Goal: Task Accomplishment & Management: Use online tool/utility

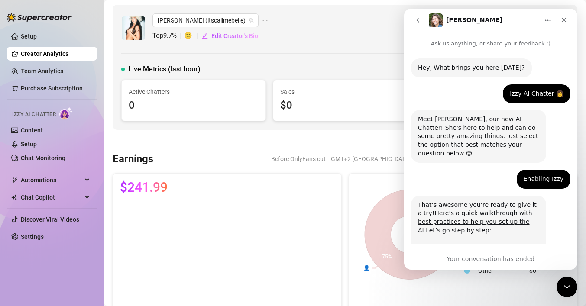
scroll to position [587, 0]
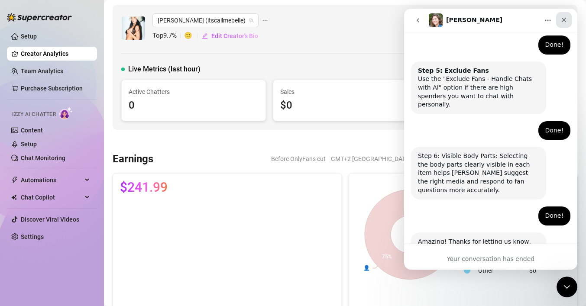
click at [565, 22] on icon "Close" at bounding box center [563, 19] width 7 height 7
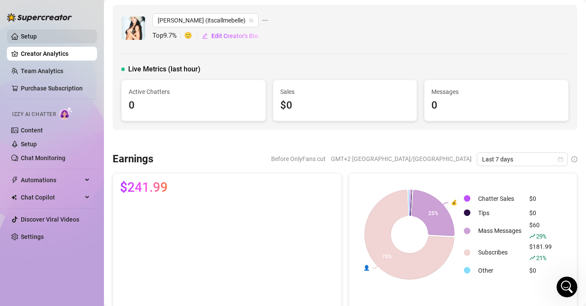
click at [34, 33] on link "Setup" at bounding box center [29, 36] width 16 height 7
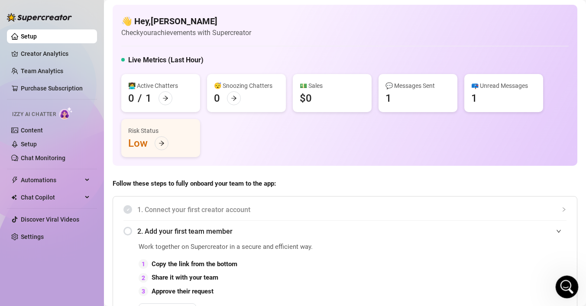
click at [567, 290] on icon "Open Intercom Messenger" at bounding box center [566, 286] width 14 height 14
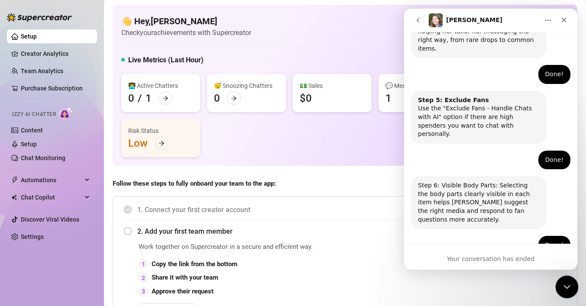
scroll to position [587, 0]
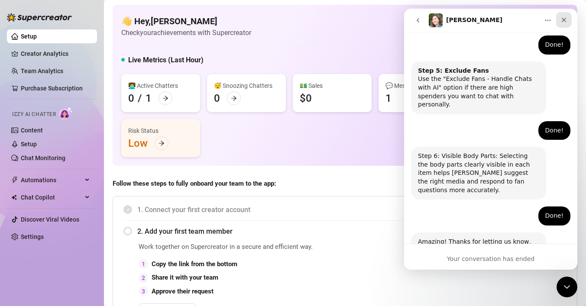
click at [566, 18] on icon "Close" at bounding box center [563, 19] width 7 height 7
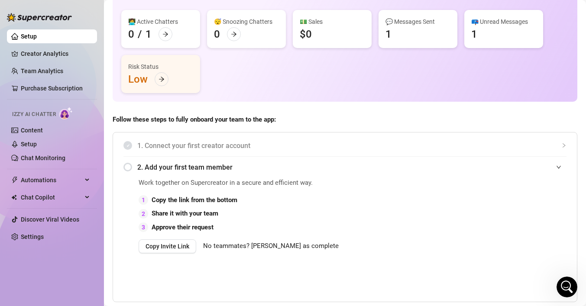
scroll to position [0, 0]
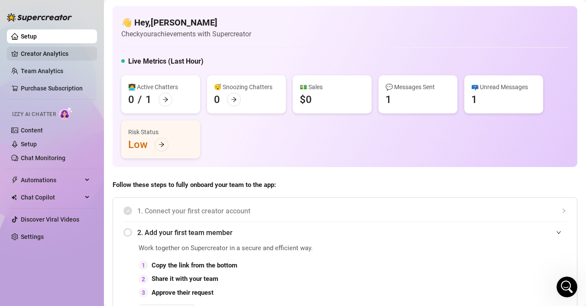
click at [57, 57] on link "Creator Analytics" at bounding box center [55, 54] width 69 height 14
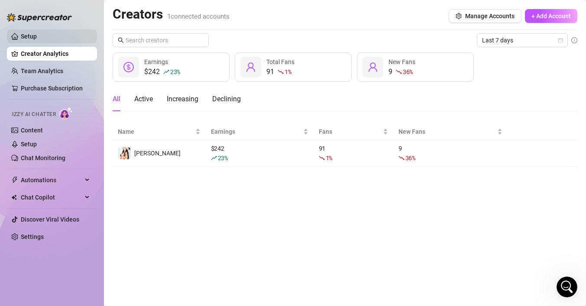
click at [37, 35] on link "Setup" at bounding box center [29, 36] width 16 height 7
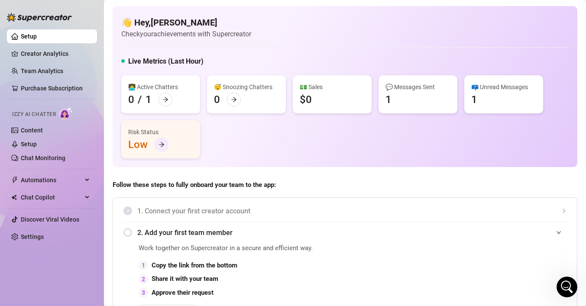
click at [161, 142] on icon "arrow-right" at bounding box center [161, 145] width 6 height 6
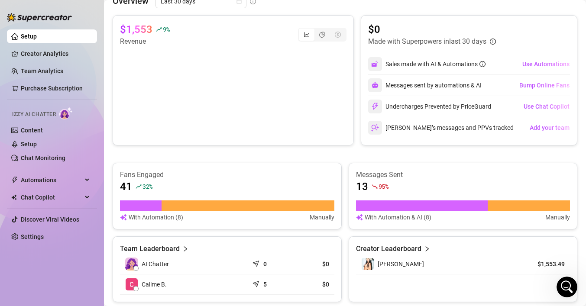
scroll to position [387, 0]
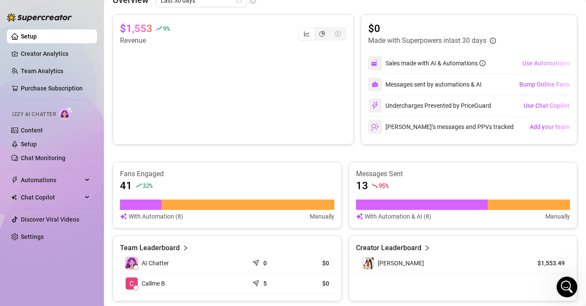
click at [531, 60] on span "Use Automations" at bounding box center [545, 63] width 47 height 7
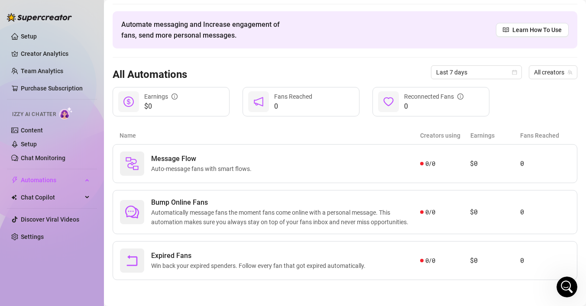
scroll to position [25, 0]
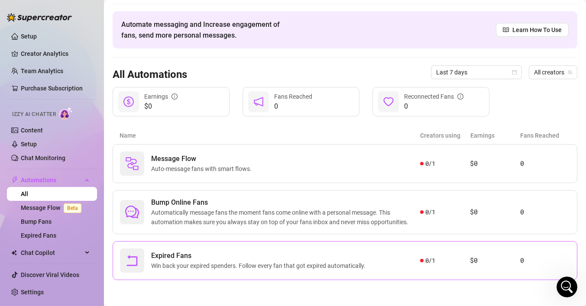
click at [285, 269] on span "Win back your expired spenders. Follow every fan that got expired automatically." at bounding box center [260, 266] width 218 height 10
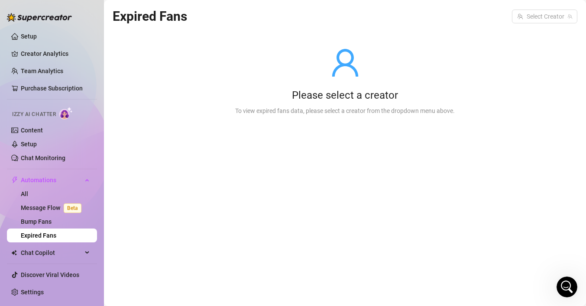
click at [349, 84] on div "Please select a creator To view expired fans data, please select a creator from…" at bounding box center [344, 81] width 247 height 110
click at [347, 122] on div "Please select a creator To view expired fans data, please select a creator from…" at bounding box center [344, 81] width 247 height 110
click at [539, 17] on input "search" at bounding box center [540, 16] width 47 height 13
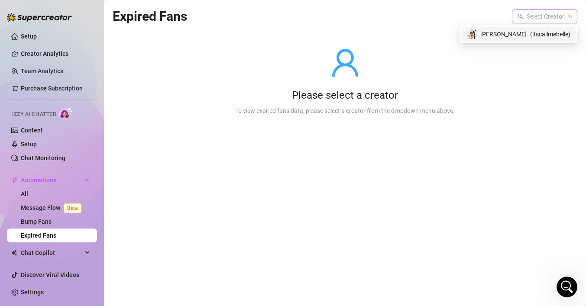
click at [526, 30] on div "[PERSON_NAME] ( itscallmebelle )" at bounding box center [518, 34] width 104 height 10
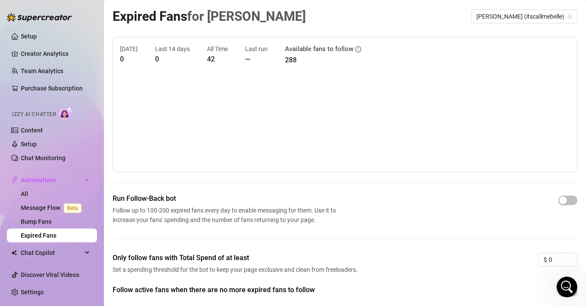
click at [218, 51] on article "All Time" at bounding box center [217, 49] width 21 height 10
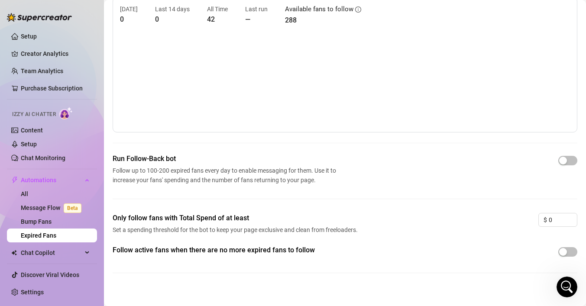
scroll to position [47, 0]
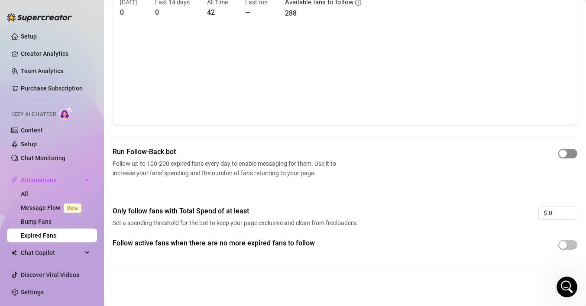
click at [569, 156] on span "button" at bounding box center [567, 154] width 19 height 10
click at [54, 210] on link "Message Flow Beta" at bounding box center [53, 207] width 64 height 7
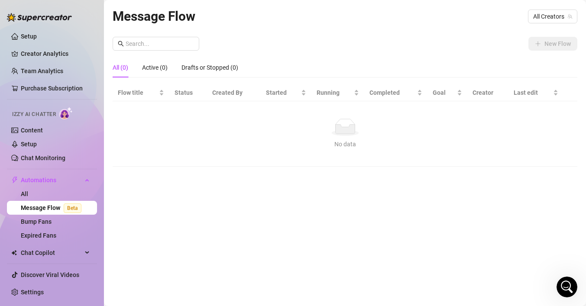
click at [452, 65] on div "All (0) Active (0) Drafts or Stopped (0)" at bounding box center [345, 68] width 465 height 20
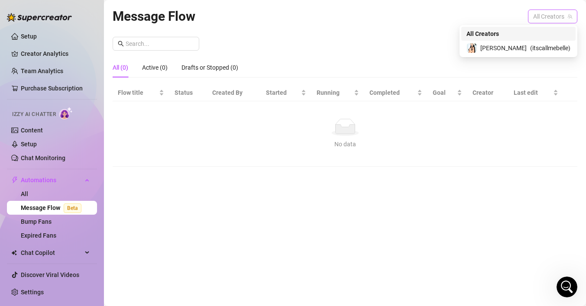
click at [557, 11] on span "All Creators" at bounding box center [552, 16] width 39 height 13
click at [538, 42] on div "[PERSON_NAME] ( itscallmebelle )" at bounding box center [518, 48] width 114 height 15
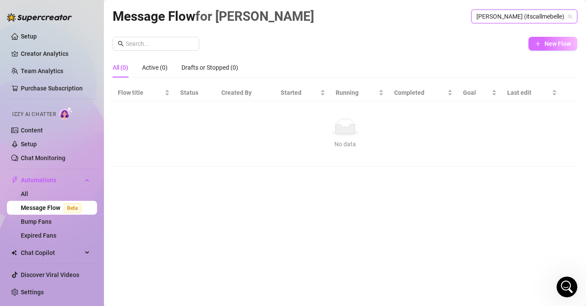
click at [546, 41] on span "New Flow" at bounding box center [557, 43] width 26 height 7
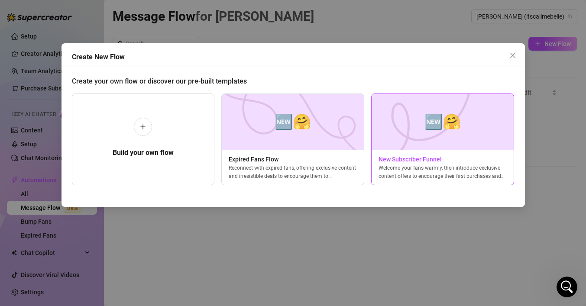
click at [435, 166] on div "Welcome your fans warmly, then introduce exclusive content offers to encourage …" at bounding box center [442, 172] width 142 height 16
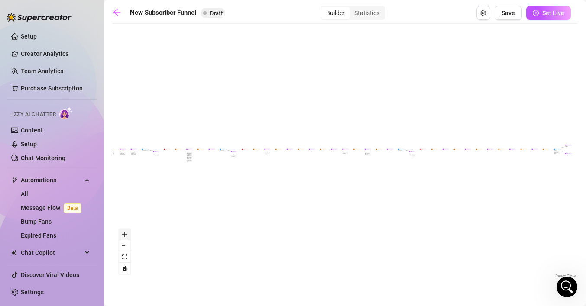
click at [124, 236] on icon "zoom in" at bounding box center [124, 234] width 5 height 5
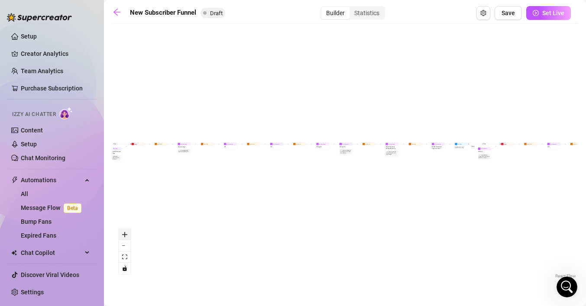
click at [124, 236] on icon "zoom in" at bounding box center [124, 234] width 5 height 5
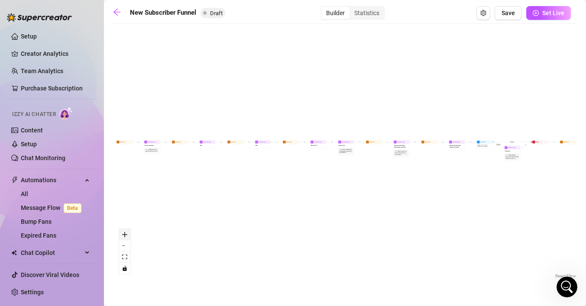
click at [124, 236] on icon "zoom in" at bounding box center [124, 234] width 5 height 5
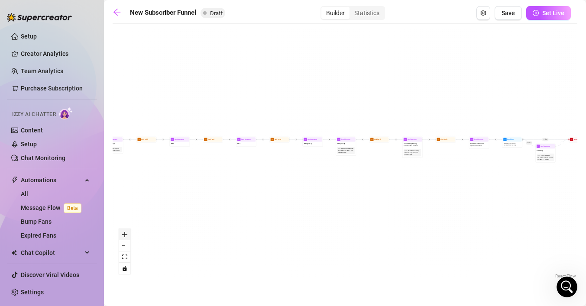
click at [124, 236] on icon "zoom in" at bounding box center [124, 234] width 5 height 5
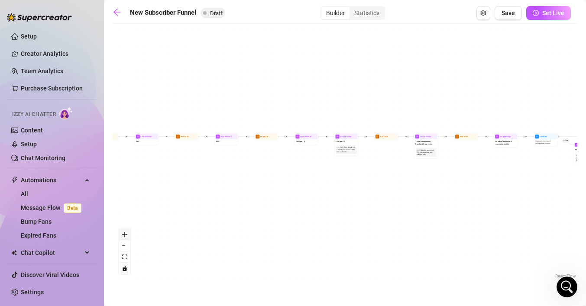
click at [124, 236] on icon "zoom in" at bounding box center [124, 234] width 5 height 5
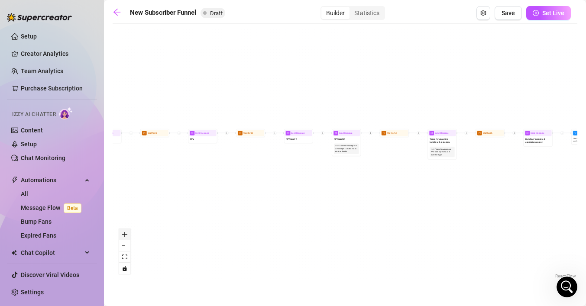
click at [124, 236] on icon "zoom in" at bounding box center [124, 234] width 5 height 5
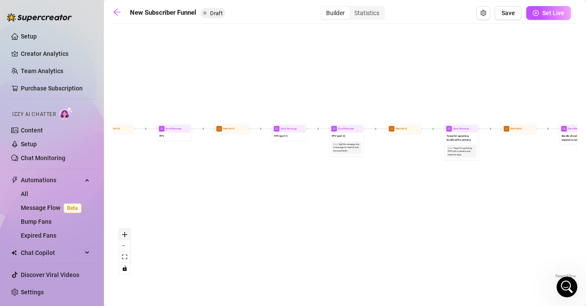
click at [124, 236] on icon "zoom in" at bounding box center [124, 234] width 5 height 5
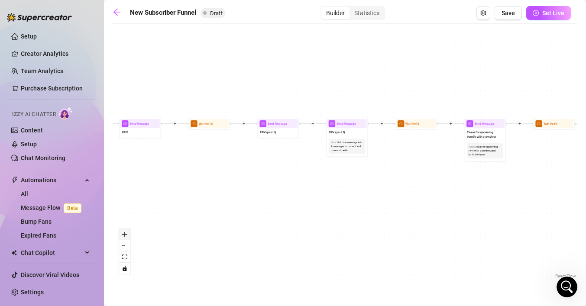
click at [124, 236] on icon "zoom in" at bounding box center [124, 234] width 5 height 5
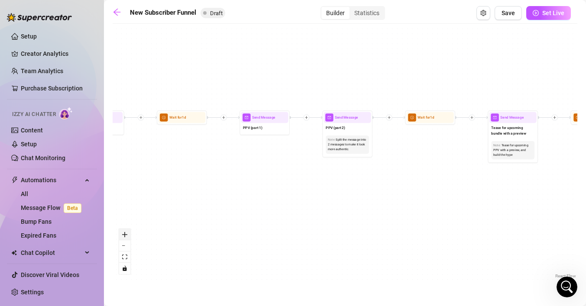
click at [124, 236] on icon "zoom in" at bounding box center [124, 234] width 5 height 5
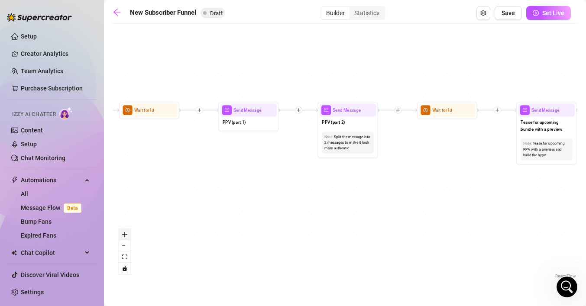
click at [124, 236] on icon "zoom in" at bounding box center [124, 234] width 5 height 5
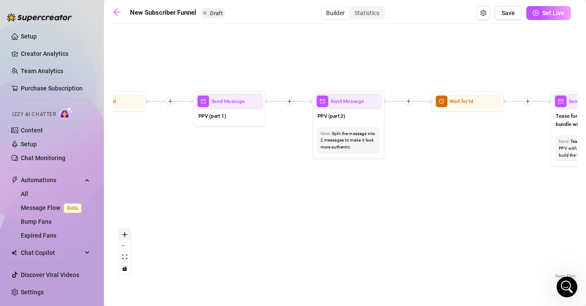
click at [124, 236] on icon "zoom in" at bounding box center [124, 234] width 5 height 5
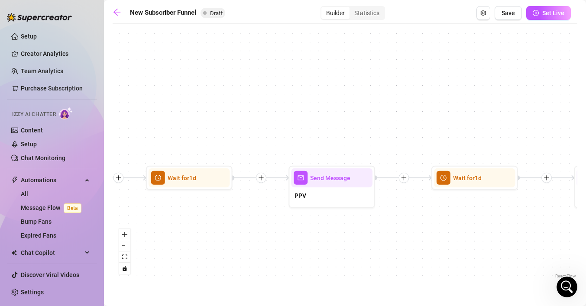
drag, startPoint x: 181, startPoint y: 174, endPoint x: 591, endPoint y: 261, distance: 420.0
click at [585, 261] on html "Setup Creator Analytics Team Analytics Purchase Subscription Izzy AI Chatter Co…" at bounding box center [293, 153] width 586 height 306
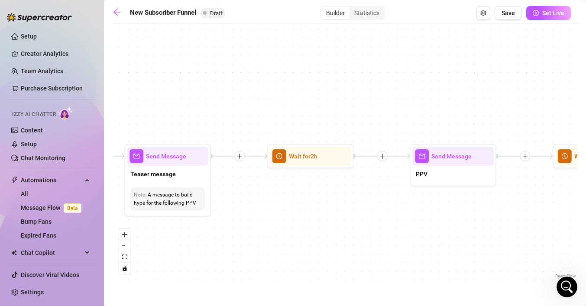
drag, startPoint x: 262, startPoint y: 200, endPoint x: 591, endPoint y: 202, distance: 329.5
click at [585, 202] on html "Setup Creator Analytics Team Analytics Purchase Subscription Izzy AI Chatter Co…" at bounding box center [293, 153] width 586 height 306
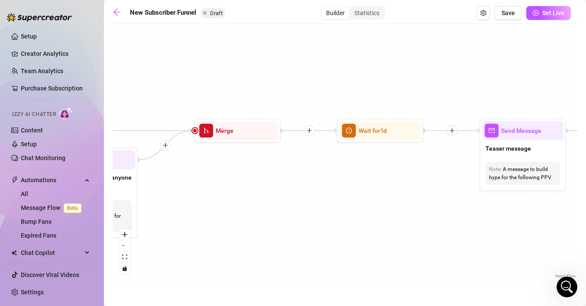
drag, startPoint x: 236, startPoint y: 241, endPoint x: 591, endPoint y: 220, distance: 355.2
click at [585, 220] on html "Setup Creator Analytics Team Analytics Purchase Subscription Izzy AI Chatter Co…" at bounding box center [293, 153] width 586 height 306
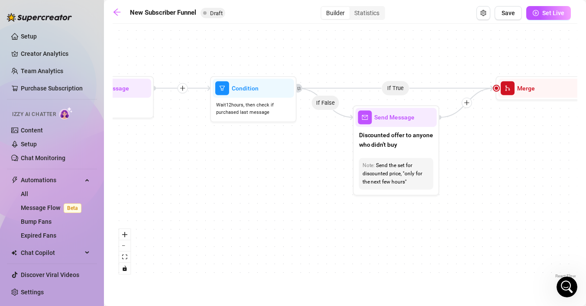
drag, startPoint x: 290, startPoint y: 213, endPoint x: 572, endPoint y: 168, distance: 285.8
click at [585, 168] on html "Setup Creator Analytics Team Analytics Purchase Subscription Izzy AI Chatter Co…" at bounding box center [293, 153] width 586 height 306
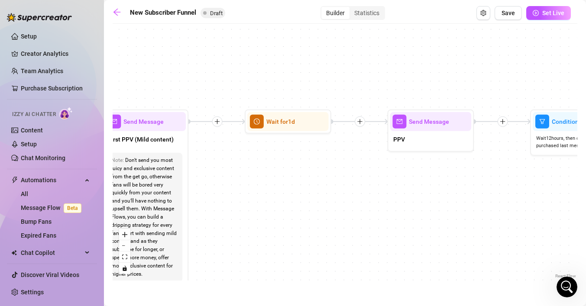
drag, startPoint x: 270, startPoint y: 151, endPoint x: 591, endPoint y: 203, distance: 325.4
click at [585, 203] on html "Setup Creator Analytics Team Analytics Purchase Subscription Izzy AI Chatter Co…" at bounding box center [293, 153] width 586 height 306
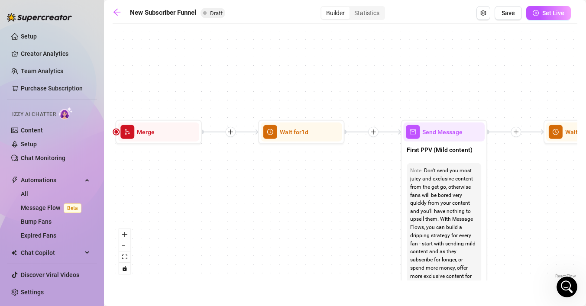
drag, startPoint x: 507, startPoint y: 172, endPoint x: 591, endPoint y: 205, distance: 90.6
click at [585, 205] on html "Setup Creator Analytics Team Analytics Purchase Subscription Izzy AI Chatter Co…" at bounding box center [293, 153] width 586 height 306
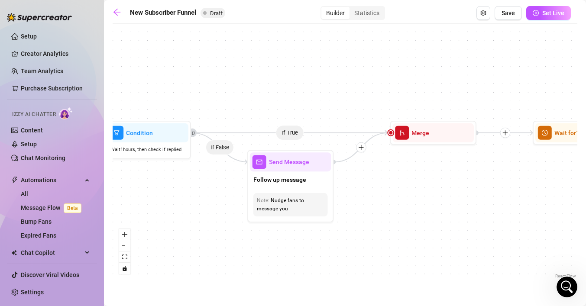
drag, startPoint x: 237, startPoint y: 222, endPoint x: 573, endPoint y: 196, distance: 337.0
click at [573, 196] on div "If True If True If True If False If False If False If True If False Merge Merge…" at bounding box center [345, 154] width 465 height 252
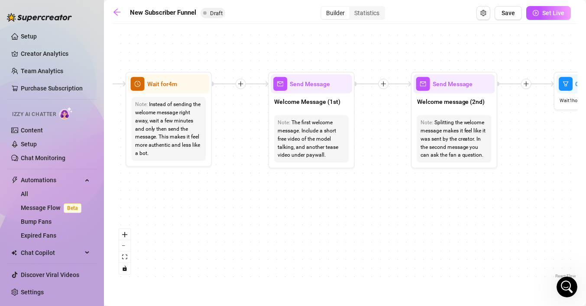
drag, startPoint x: 208, startPoint y: 199, endPoint x: 591, endPoint y: 175, distance: 384.3
click at [585, 175] on html "Setup Creator Analytics Team Analytics Purchase Subscription Izzy AI Chatter Co…" at bounding box center [293, 153] width 586 height 306
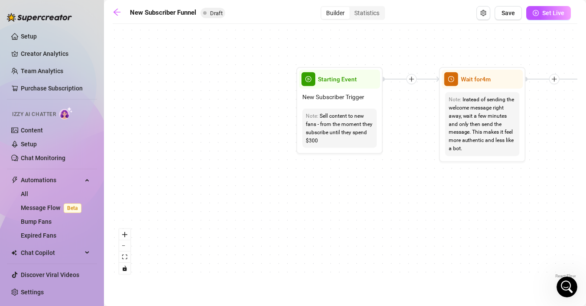
drag, startPoint x: 277, startPoint y: 174, endPoint x: 591, endPoint y: 169, distance: 313.5
click at [585, 169] on html "Setup Creator Analytics Team Analytics Purchase Subscription Izzy AI Chatter Co…" at bounding box center [293, 153] width 586 height 306
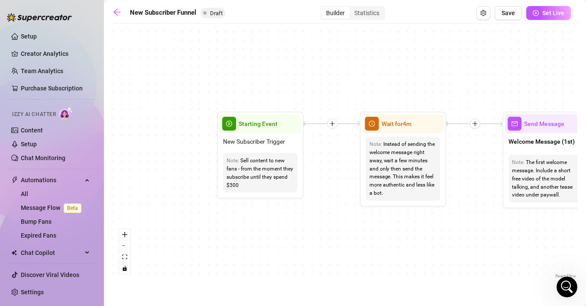
drag, startPoint x: 336, startPoint y: 192, endPoint x: 260, endPoint y: 230, distance: 85.0
click at [256, 236] on div "If True If True If True If False If False If False If True If False Merge Merge…" at bounding box center [345, 154] width 465 height 252
click at [256, 187] on div "Sell content to new fans - from the moment they subscribe until they spend $300" at bounding box center [260, 173] width 68 height 32
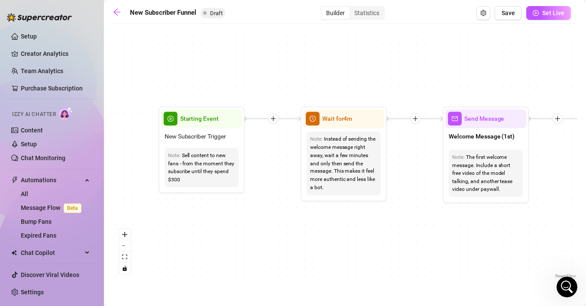
drag, startPoint x: 394, startPoint y: 218, endPoint x: 335, endPoint y: 213, distance: 59.5
click at [335, 213] on div "If True If True If True If False If False If False If True If False Merge Merge…" at bounding box center [345, 154] width 465 height 252
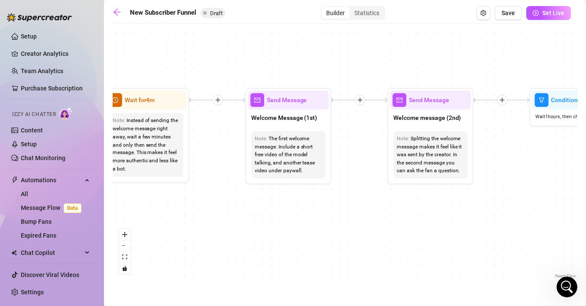
drag, startPoint x: 428, startPoint y: 252, endPoint x: 231, endPoint y: 234, distance: 198.3
click at [231, 234] on div "If True If True If True If False If False If False If True If False Merge Merge…" at bounding box center [345, 154] width 465 height 252
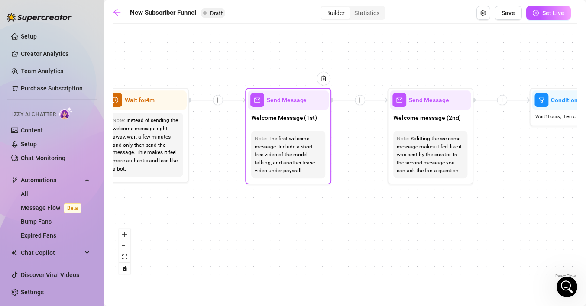
click at [301, 147] on div "The first welcome message. Include a short free video of the model talking, and…" at bounding box center [288, 155] width 67 height 41
click at [294, 137] on div "The first welcome message. Include a short free video of the model talking, and…" at bounding box center [288, 155] width 67 height 41
click at [281, 103] on span "Send Message" at bounding box center [287, 100] width 40 height 10
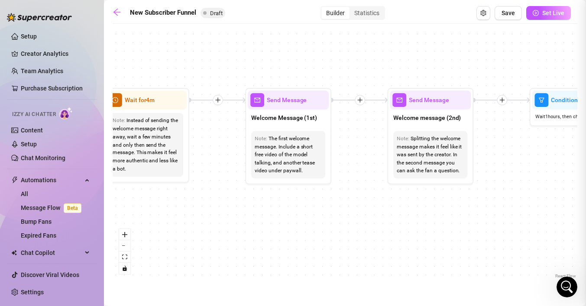
type textarea "First part of the welcome message"
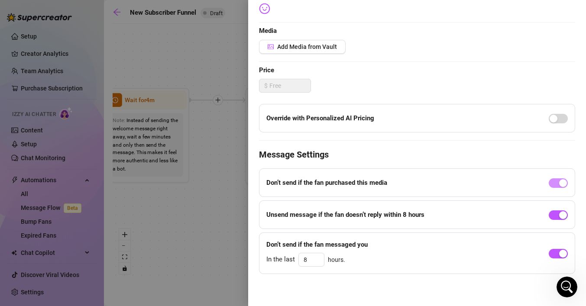
scroll to position [196, 0]
click at [199, 216] on div at bounding box center [293, 153] width 586 height 306
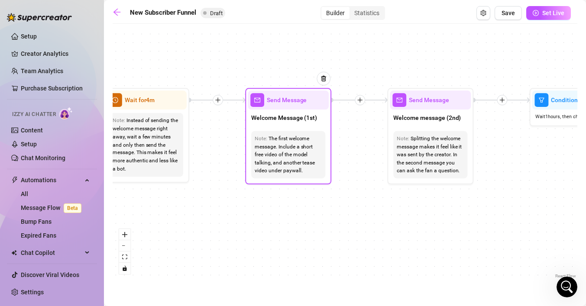
click at [299, 123] on div "Welcome Message (1st)" at bounding box center [288, 119] width 81 height 18
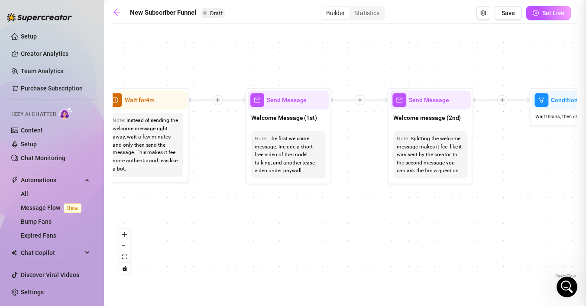
type textarea "First part of the welcome message"
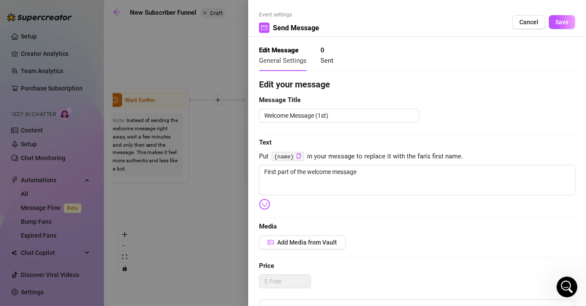
click at [199, 228] on div at bounding box center [293, 153] width 586 height 306
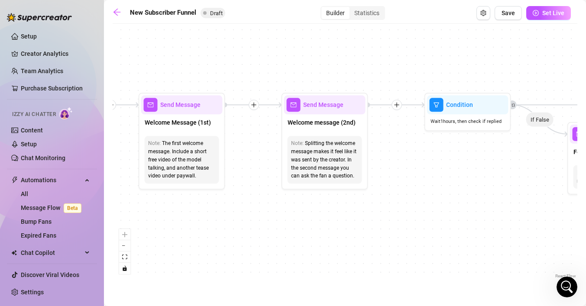
drag, startPoint x: 405, startPoint y: 238, endPoint x: 299, endPoint y: 243, distance: 106.6
click at [299, 243] on div "If True If True If True If False If False If False If True If False Merge Merge…" at bounding box center [345, 154] width 465 height 252
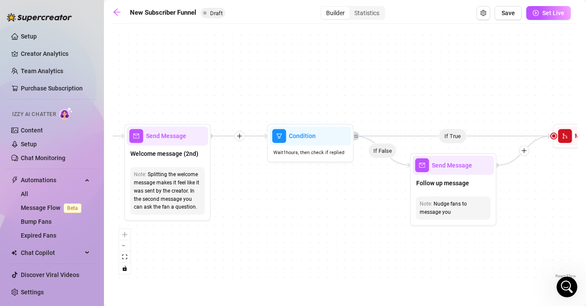
drag, startPoint x: 507, startPoint y: 194, endPoint x: 350, endPoint y: 225, distance: 160.2
click at [350, 225] on div "If True If True If True If False If False If False If True If False Merge Merge…" at bounding box center [345, 154] width 465 height 252
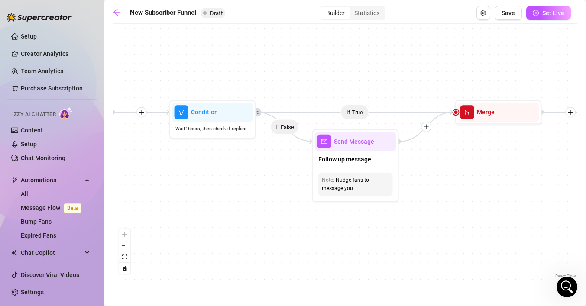
drag, startPoint x: 489, startPoint y: 245, endPoint x: 393, endPoint y: 221, distance: 99.4
click at [392, 221] on div "If True If True If True If False If False If False If True If False Merge Merge…" at bounding box center [345, 154] width 465 height 252
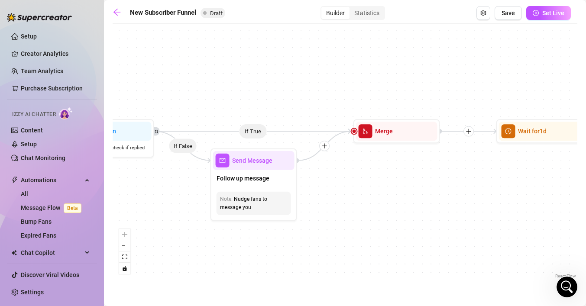
drag, startPoint x: 541, startPoint y: 187, endPoint x: 438, endPoint y: 206, distance: 105.2
click at [438, 206] on div "If True If True If True If False If False If False If True If False Merge Merge…" at bounding box center [345, 154] width 465 height 252
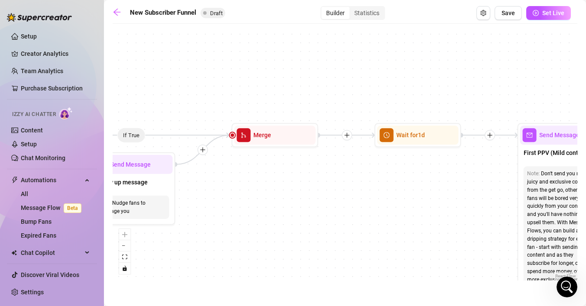
drag, startPoint x: 487, startPoint y: 210, endPoint x: 366, endPoint y: 213, distance: 121.3
click at [366, 214] on div "If True If True If True If False If False If False If True If False Merge Merge…" at bounding box center [345, 154] width 465 height 252
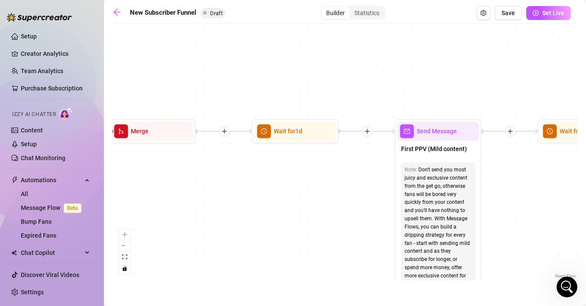
drag, startPoint x: 472, startPoint y: 218, endPoint x: 351, endPoint y: 215, distance: 121.3
click at [351, 215] on div "If True If True If True If False If False If False If True If False Merge Merge…" at bounding box center [345, 154] width 465 height 252
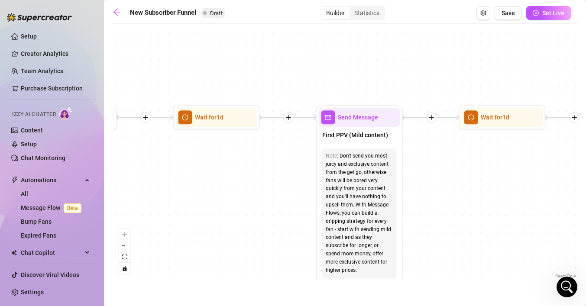
drag, startPoint x: 531, startPoint y: 192, endPoint x: 452, endPoint y: 176, distance: 81.3
click at [452, 177] on div "If True If True If True If False If False If False If True If False Merge Merge…" at bounding box center [345, 154] width 465 height 252
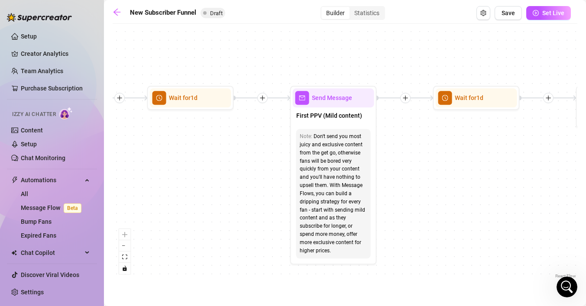
drag, startPoint x: 534, startPoint y: 187, endPoint x: 506, endPoint y: 165, distance: 36.3
click at [506, 165] on div "If True If True If True If False If False If False If True If False Merge Merge…" at bounding box center [345, 154] width 465 height 252
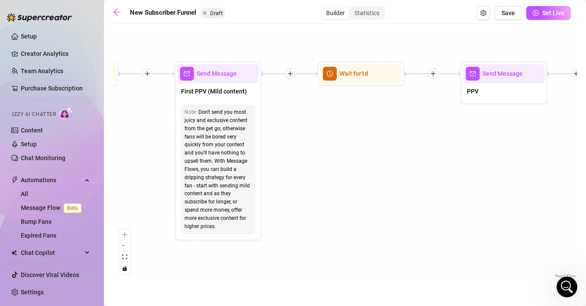
drag, startPoint x: 403, startPoint y: 215, endPoint x: 290, endPoint y: 196, distance: 114.2
click at [290, 196] on div "If True If True If True If False If False If False If True If False Merge Merge…" at bounding box center [345, 154] width 465 height 252
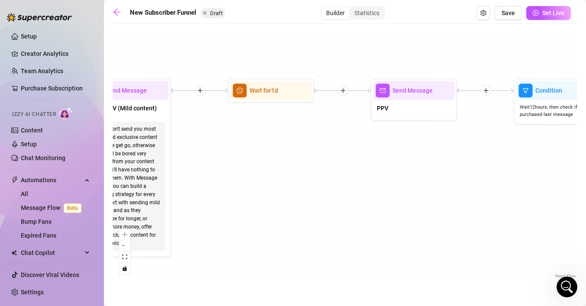
drag, startPoint x: 385, startPoint y: 168, endPoint x: 292, endPoint y: 184, distance: 94.5
click at [292, 186] on div "If True If True If True If False If False If False If True If False Merge Merge…" at bounding box center [345, 154] width 465 height 252
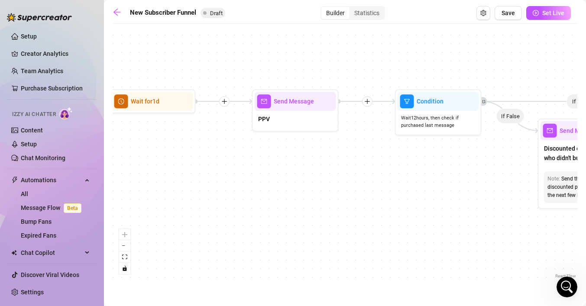
drag, startPoint x: 349, startPoint y: 189, endPoint x: 233, endPoint y: 198, distance: 116.0
click at [233, 199] on div "If True If True If True If False If False If False If True If False Merge Merge…" at bounding box center [345, 154] width 465 height 252
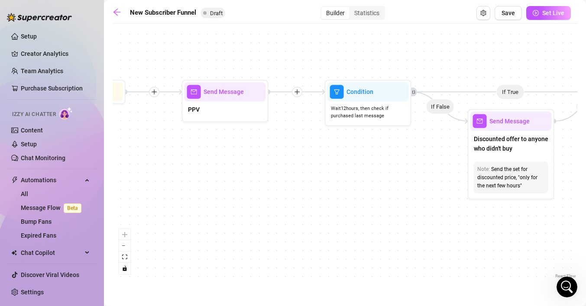
drag, startPoint x: 339, startPoint y: 204, endPoint x: 268, endPoint y: 195, distance: 70.7
click at [268, 195] on div "If True If True If True If False If False If False If True If False Merge Merge…" at bounding box center [345, 154] width 465 height 252
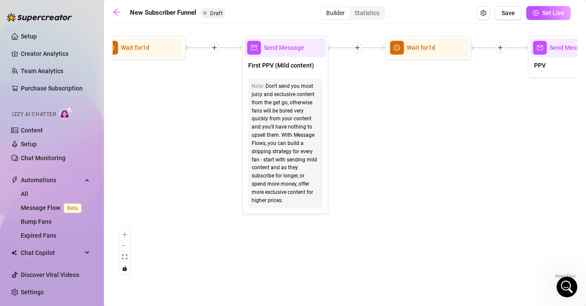
click at [585, 132] on html "Setup Creator Analytics Team Analytics Purchase Subscription Izzy AI Chatter Co…" at bounding box center [293, 153] width 586 height 306
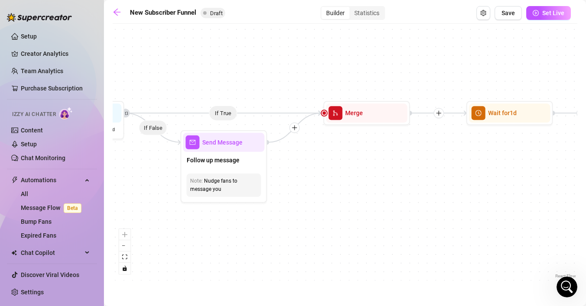
drag, startPoint x: 187, startPoint y: 134, endPoint x: 557, endPoint y: 198, distance: 375.2
click at [557, 198] on div "If True If True If True If False If False If False If True If False Merge Merge…" at bounding box center [345, 154] width 465 height 252
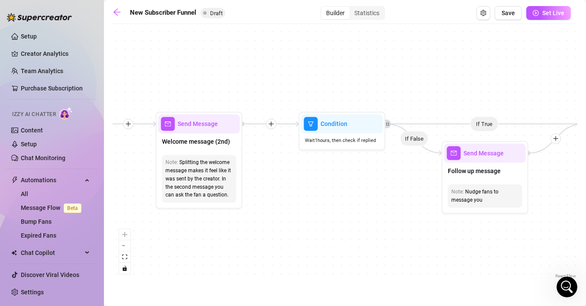
drag, startPoint x: 330, startPoint y: 173, endPoint x: 358, endPoint y: 218, distance: 53.0
click at [585, 184] on html "Setup Creator Analytics Team Analytics Purchase Subscription Izzy AI Chatter Co…" at bounding box center [293, 153] width 586 height 306
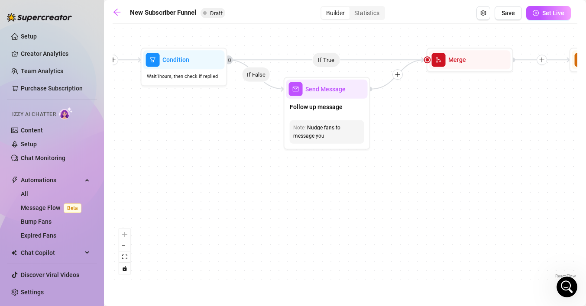
drag, startPoint x: 276, startPoint y: 219, endPoint x: 118, endPoint y: 155, distance: 170.1
click at [118, 155] on div "If True If True If True If False If False If False If True If False Merge Merge…" at bounding box center [345, 154] width 465 height 252
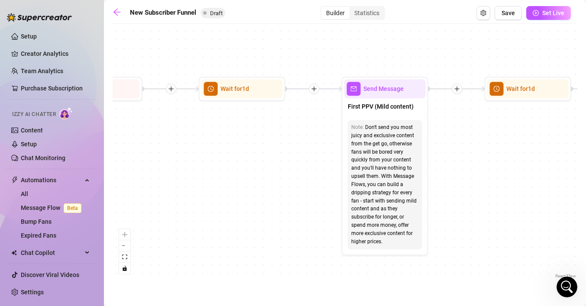
drag, startPoint x: 486, startPoint y: 150, endPoint x: 115, endPoint y: 179, distance: 372.2
click at [115, 179] on div "If True If True If True If False If False If False If True If False Merge Merge…" at bounding box center [345, 154] width 465 height 252
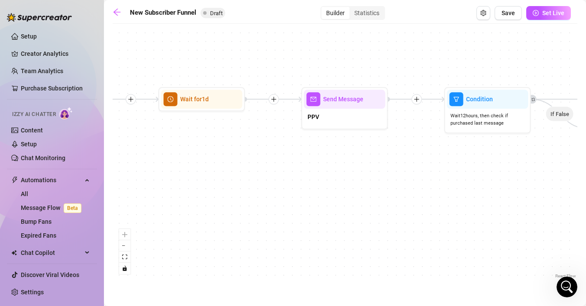
drag, startPoint x: 476, startPoint y: 153, endPoint x: 142, endPoint y: 158, distance: 334.3
click at [142, 158] on div "If True If True If True If False If False If False If True If False Merge Merge…" at bounding box center [345, 154] width 465 height 252
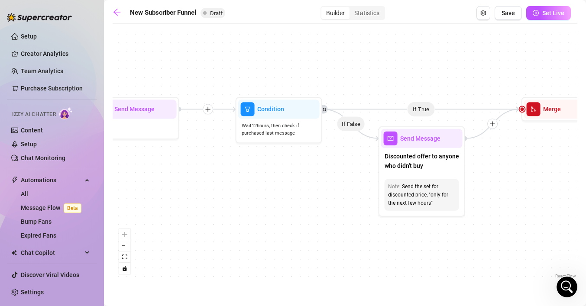
drag, startPoint x: 336, startPoint y: 169, endPoint x: 136, endPoint y: 184, distance: 199.7
click at [136, 184] on div "If True If True If True If False If False If False If True If False Merge Merge…" at bounding box center [345, 154] width 465 height 252
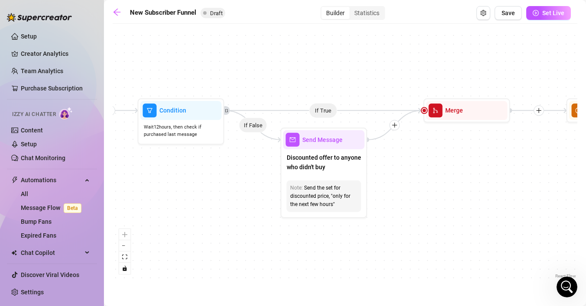
drag, startPoint x: 303, startPoint y: 192, endPoint x: 205, endPoint y: 193, distance: 97.9
click at [205, 193] on div "If True If True If True If False If False If False If True If False Merge Merge…" at bounding box center [345, 154] width 465 height 252
